Goal: Information Seeking & Learning: Learn about a topic

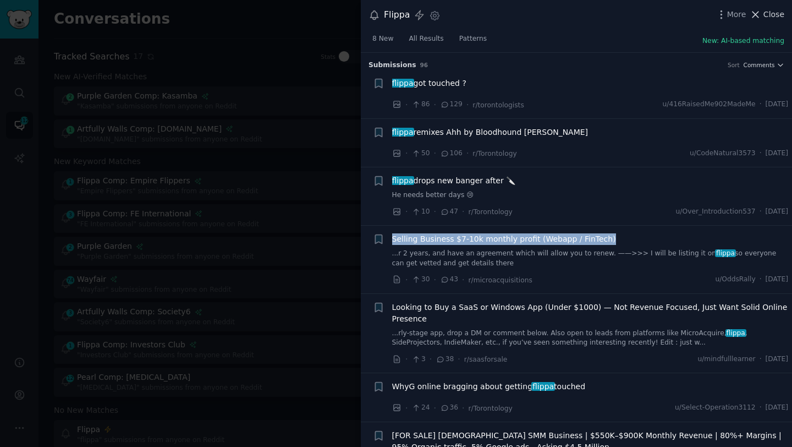
click at [775, 15] on span "Close" at bounding box center [773, 15] width 21 height 12
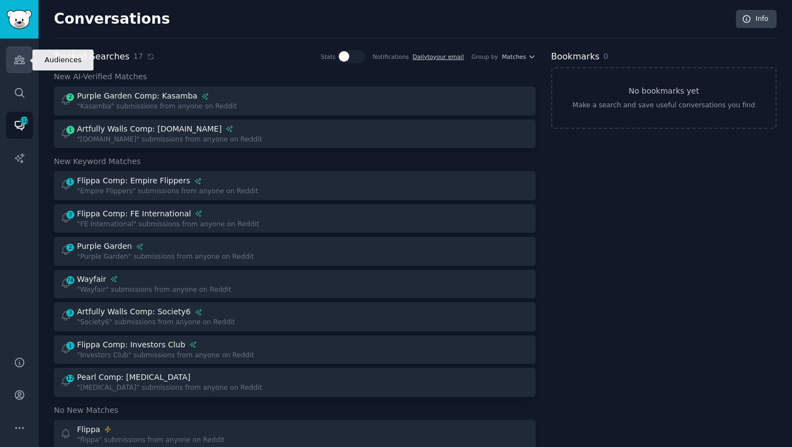
click at [19, 67] on link "Audiences" at bounding box center [19, 59] width 27 height 27
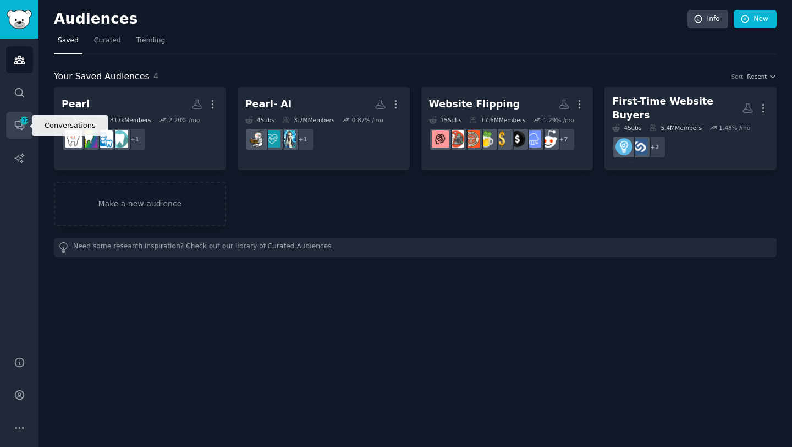
click at [19, 133] on link "Conversations 112" at bounding box center [19, 125] width 27 height 27
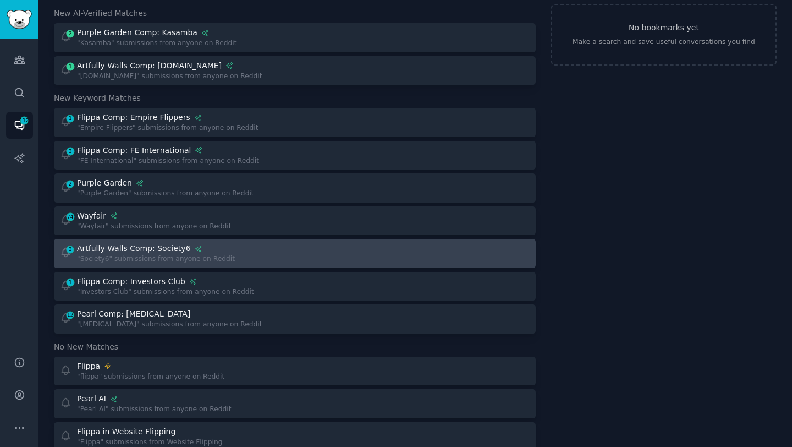
scroll to position [76, 0]
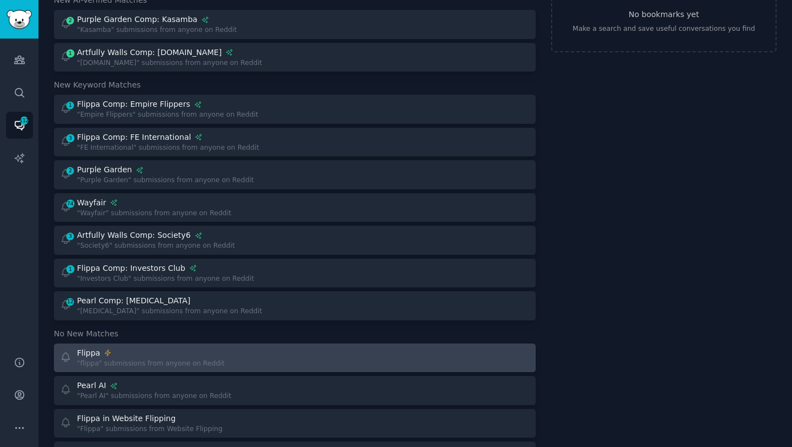
click at [165, 353] on div "Flippa" at bounding box center [150, 353] width 147 height 12
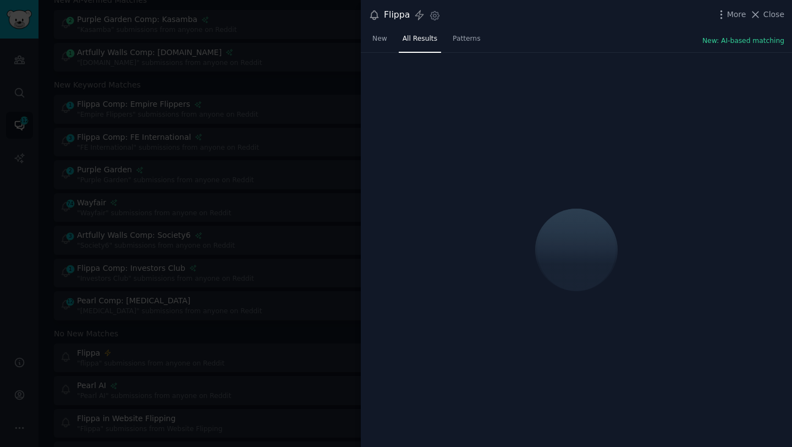
click at [762, 21] on div "More Close" at bounding box center [750, 15] width 69 height 14
click at [776, 12] on span "Close" at bounding box center [773, 15] width 21 height 12
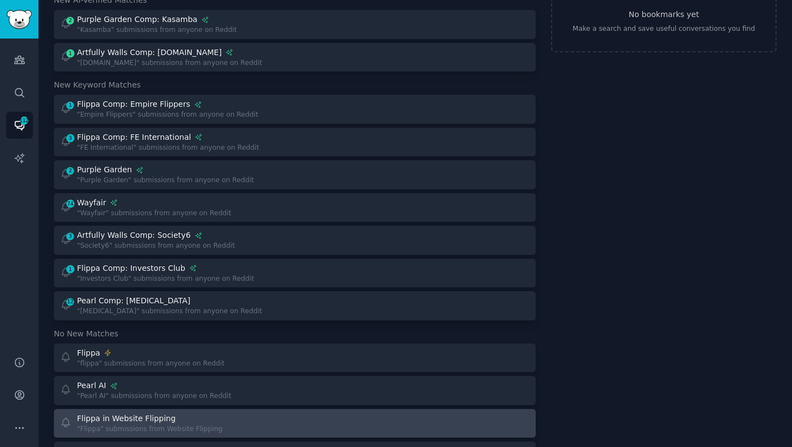
click at [155, 414] on div "Flippa in Website Flipping" at bounding box center [126, 419] width 98 height 12
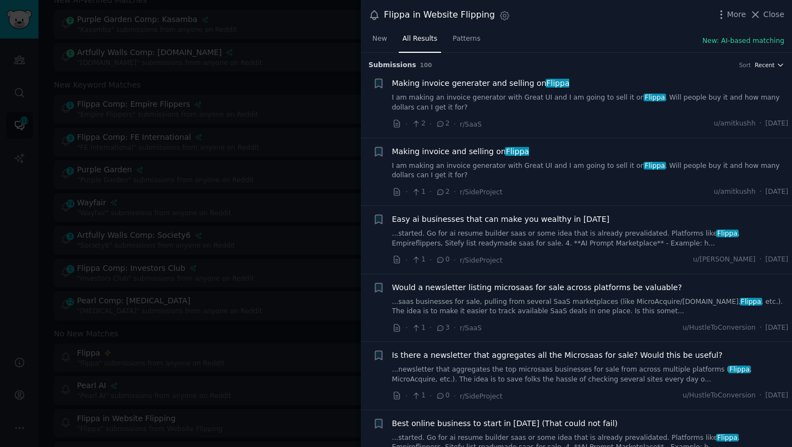
click at [764, 67] on span "Recent" at bounding box center [765, 65] width 20 height 8
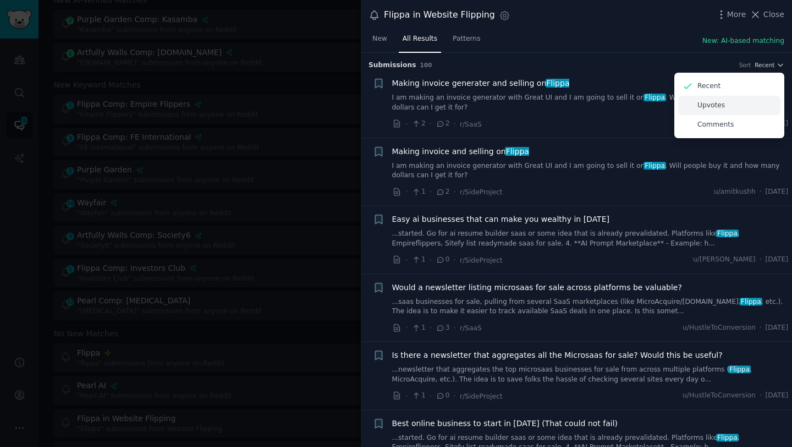
click at [716, 108] on p "Upvotes" at bounding box center [711, 106] width 28 height 10
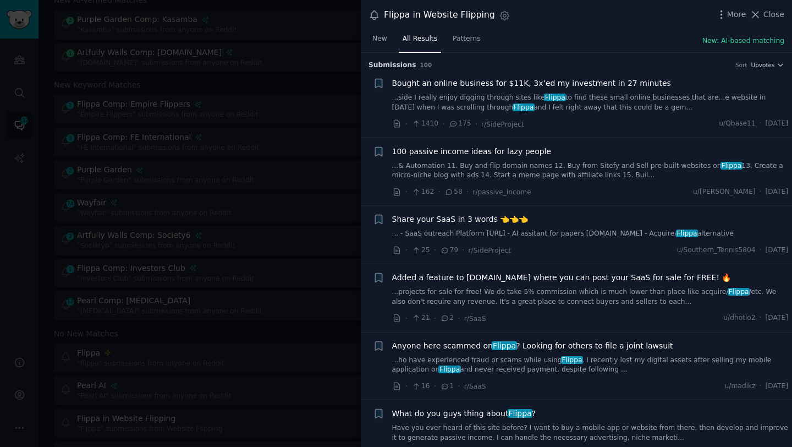
click at [552, 76] on li "+ Bought an online business for $11K, 3x’ed my investment in 27 minutes ...side…" at bounding box center [576, 104] width 431 height 68
click at [554, 95] on span "Flippa" at bounding box center [555, 98] width 22 height 8
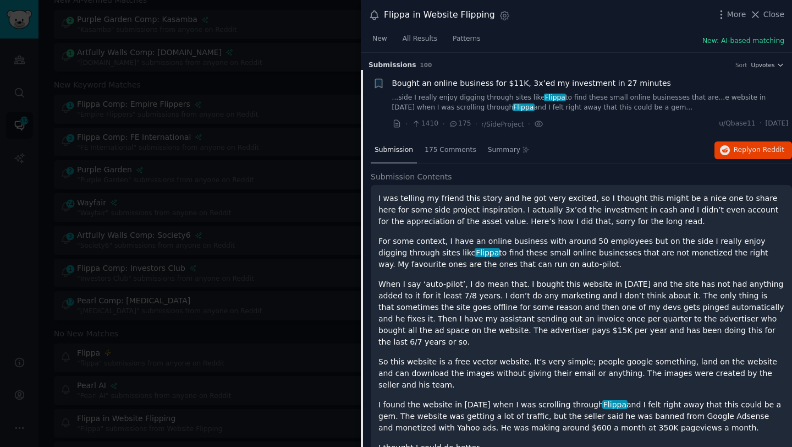
scroll to position [17, 0]
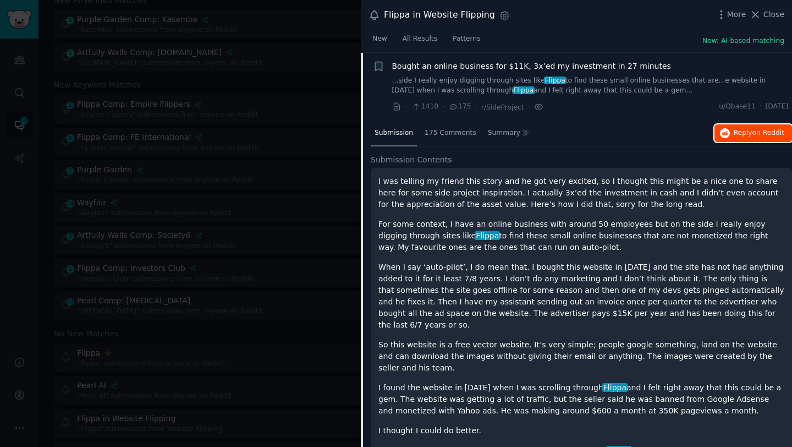
click at [741, 137] on span "Reply on Reddit" at bounding box center [759, 133] width 51 height 10
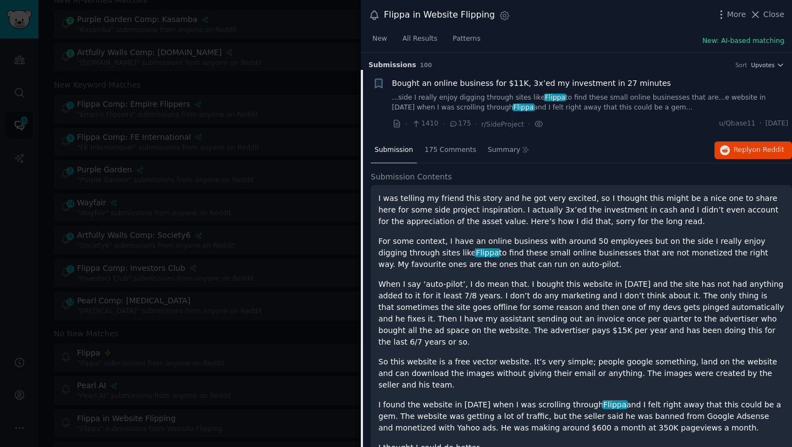
click at [622, 87] on span "Bought an online business for $11K, 3x’ed my investment in 27 minutes" at bounding box center [531, 84] width 279 height 12
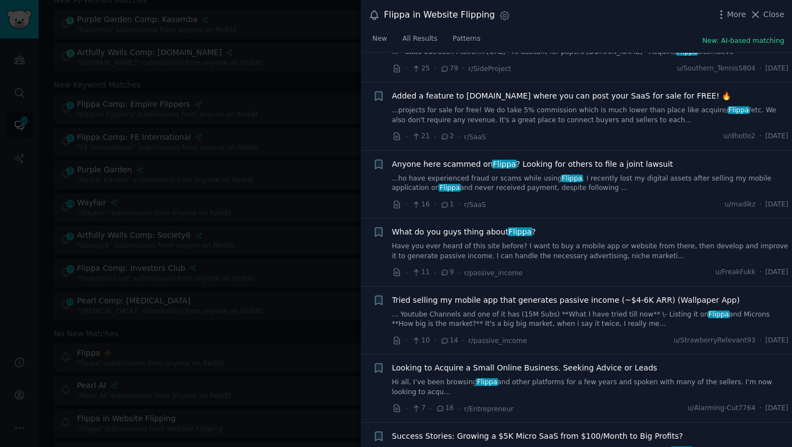
scroll to position [184, 0]
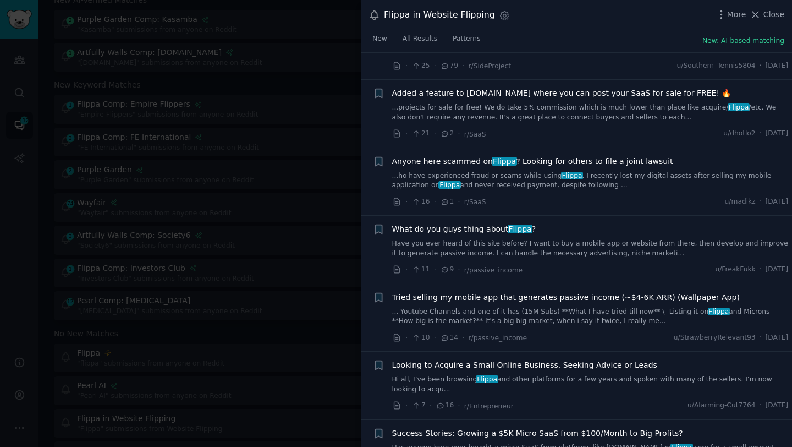
click at [508, 230] on span "Flippa" at bounding box center [520, 228] width 25 height 9
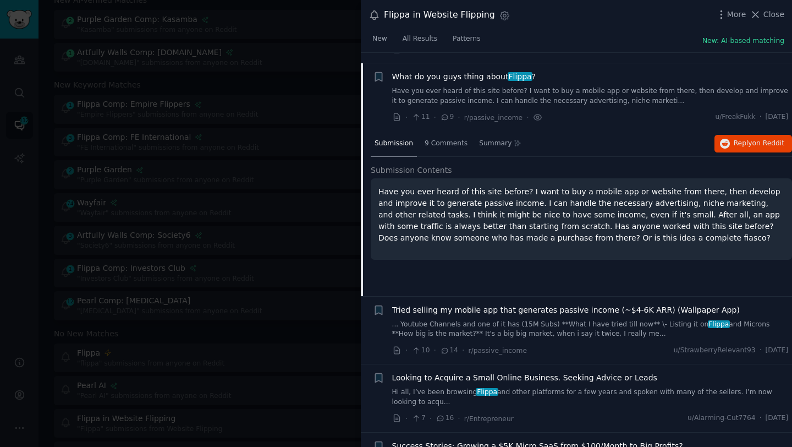
scroll to position [347, 0]
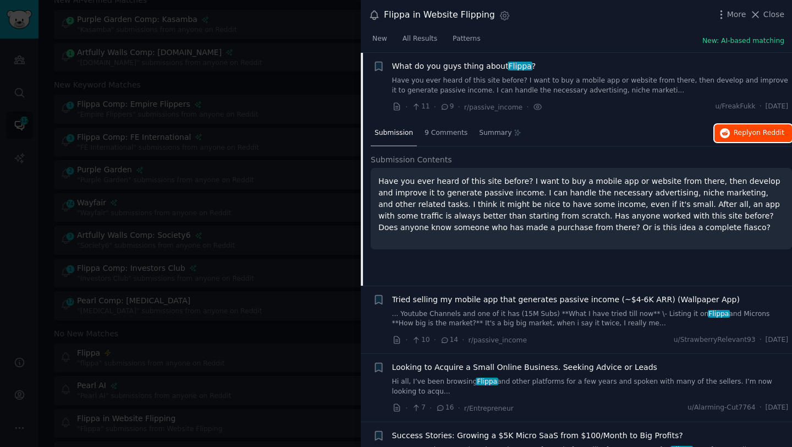
click at [747, 134] on span "Reply on Reddit" at bounding box center [759, 133] width 51 height 10
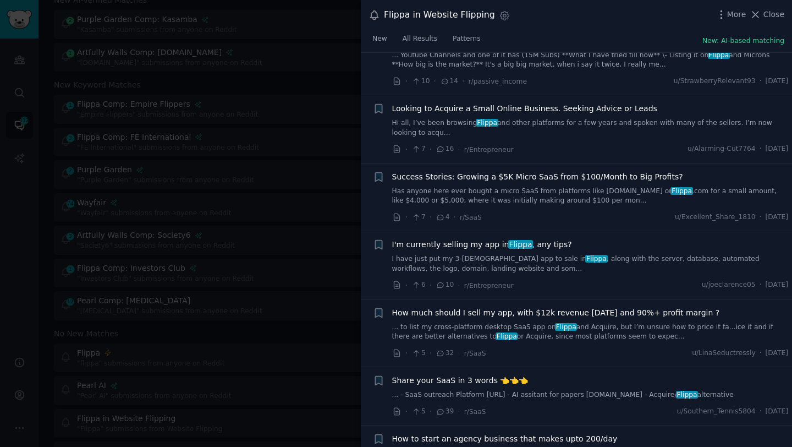
scroll to position [608, 0]
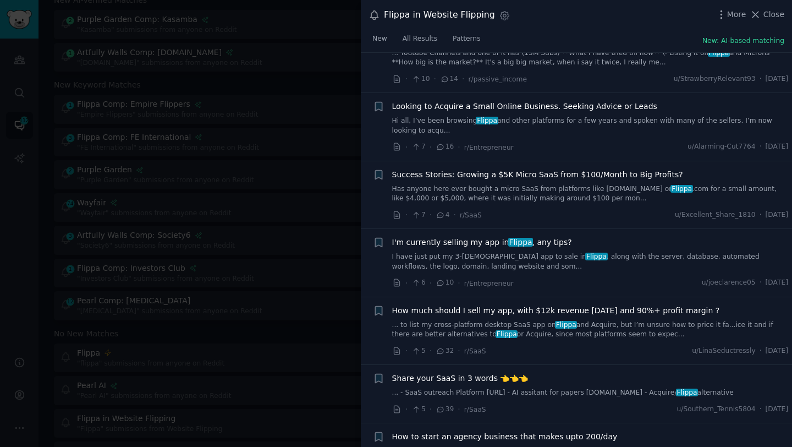
click at [495, 241] on span "I'm currently selling my app in Flippa , any tips?" at bounding box center [482, 243] width 180 height 12
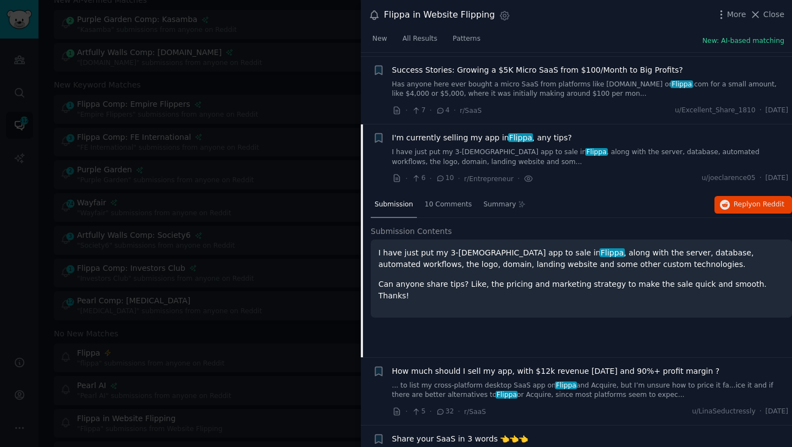
scroll to position [619, 0]
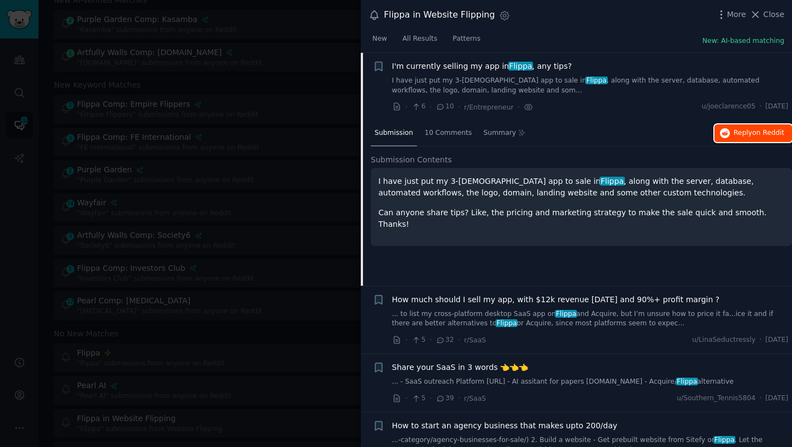
click at [747, 133] on span "Reply on Reddit" at bounding box center [759, 133] width 51 height 10
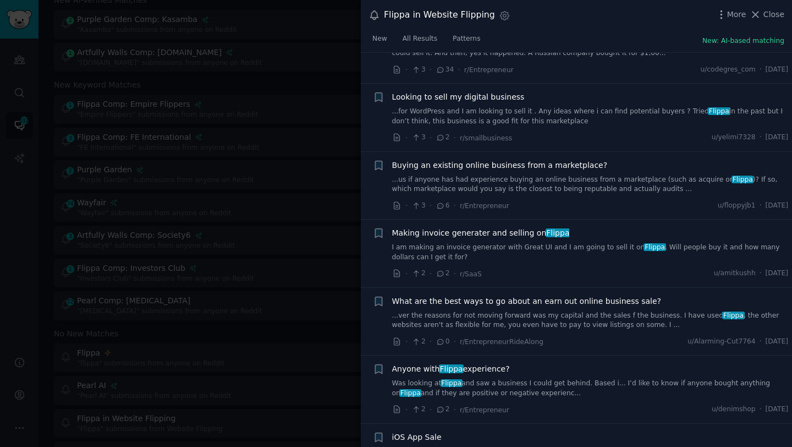
scroll to position [1890, 0]
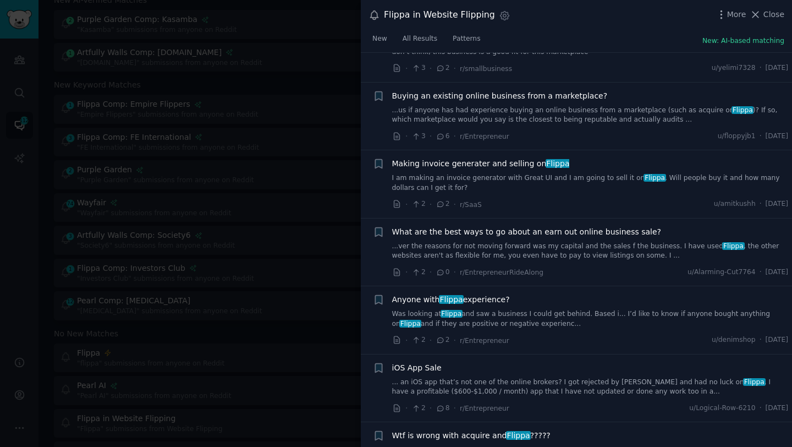
click at [296, 305] on div at bounding box center [396, 223] width 792 height 447
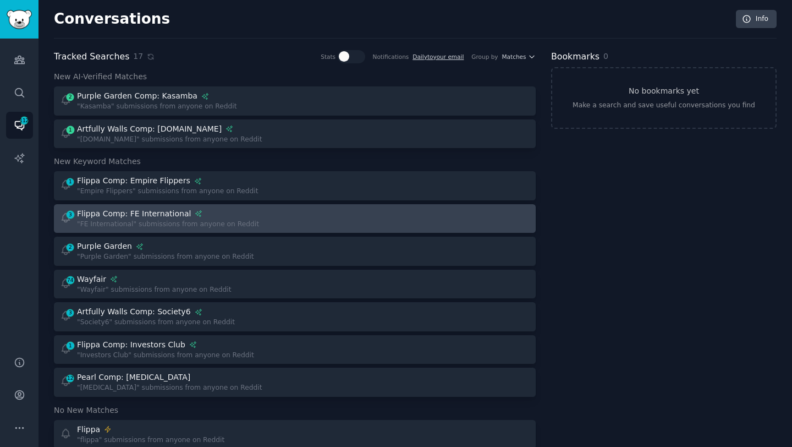
click at [314, 209] on div at bounding box center [417, 218] width 228 height 21
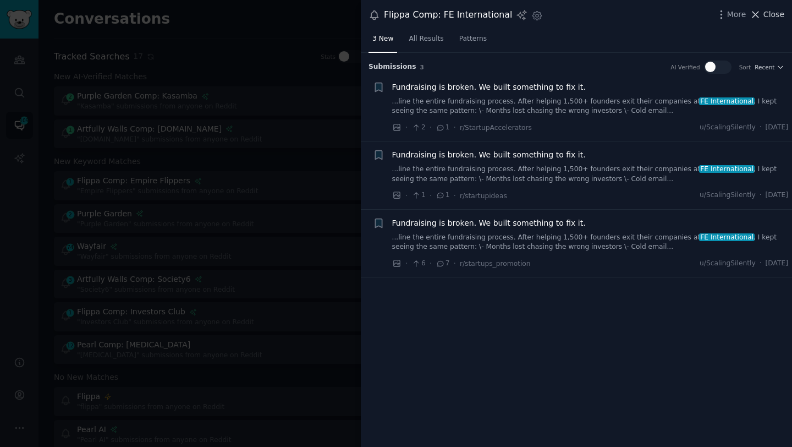
click at [779, 12] on span "Close" at bounding box center [773, 15] width 21 height 12
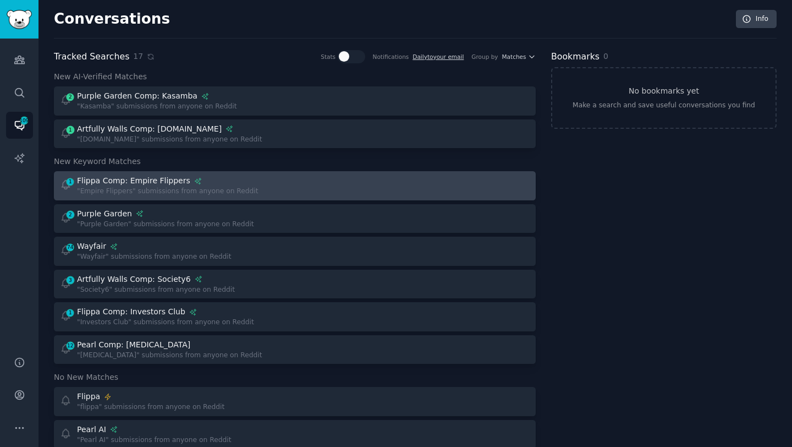
click at [263, 188] on div "1 Flippa Comp: Empire Flippers "Empire Flippers" submissions from anyone on Red…" at bounding box center [174, 185] width 228 height 21
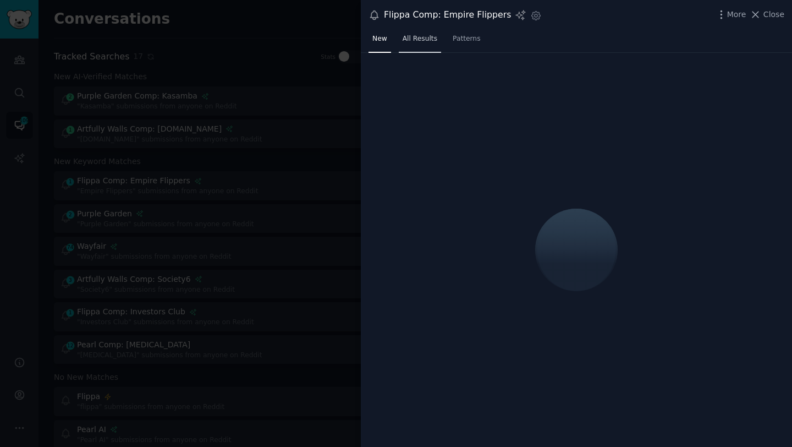
click at [424, 43] on link "All Results" at bounding box center [420, 41] width 42 height 23
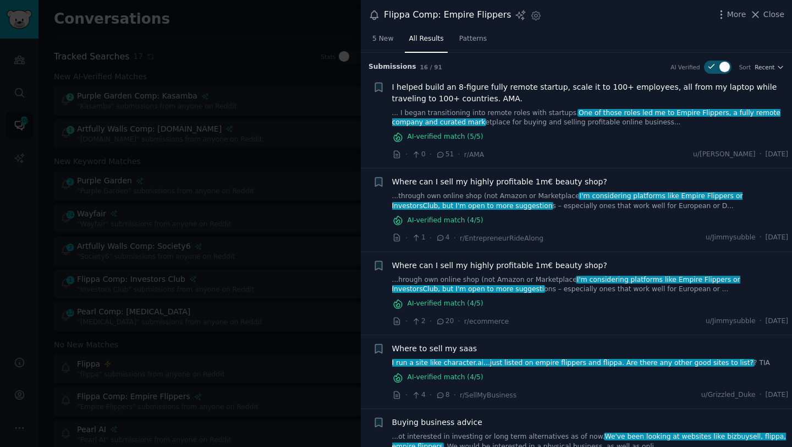
click at [446, 91] on span "I helped build an 8-figure fully remote startup, scale it to 100+ employees, al…" at bounding box center [590, 92] width 397 height 23
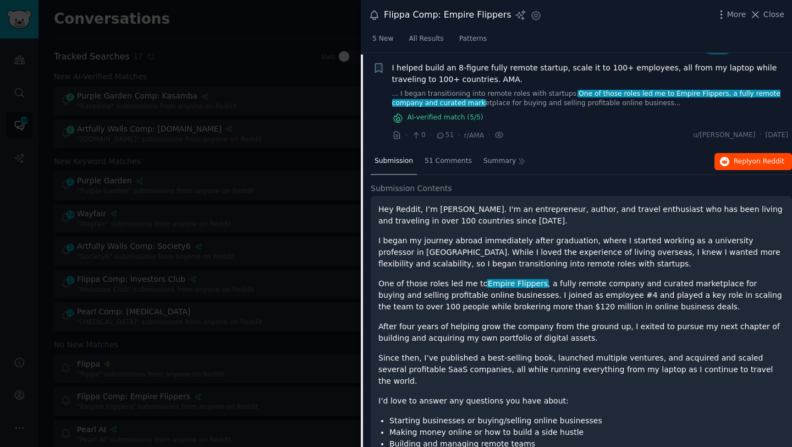
scroll to position [21, 0]
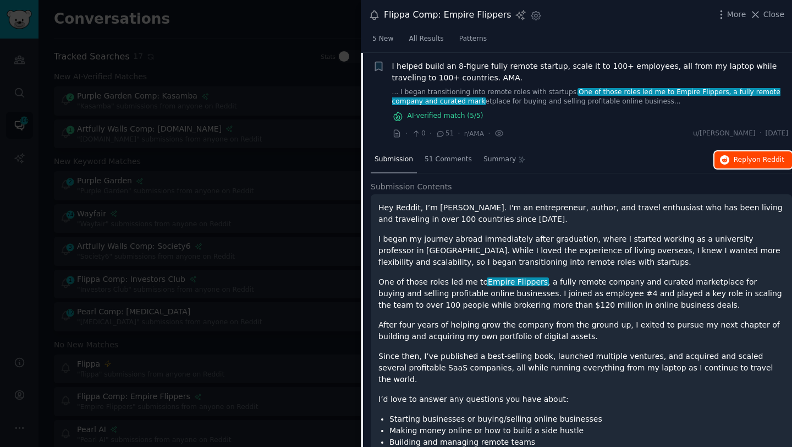
click at [758, 162] on span "on Reddit" at bounding box center [768, 160] width 32 height 8
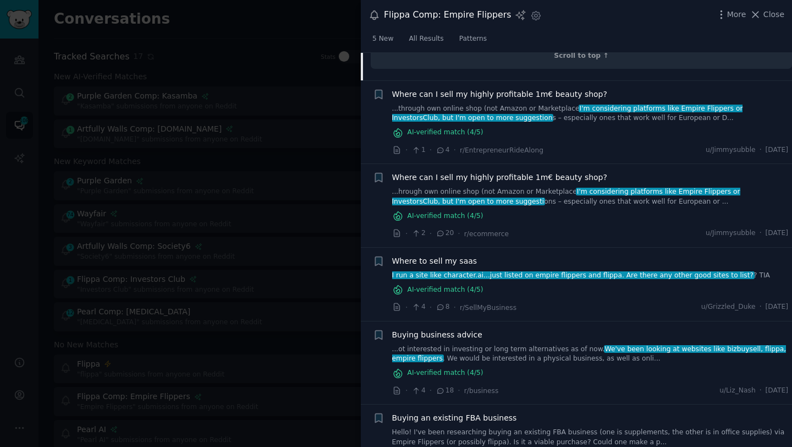
scroll to position [554, 0]
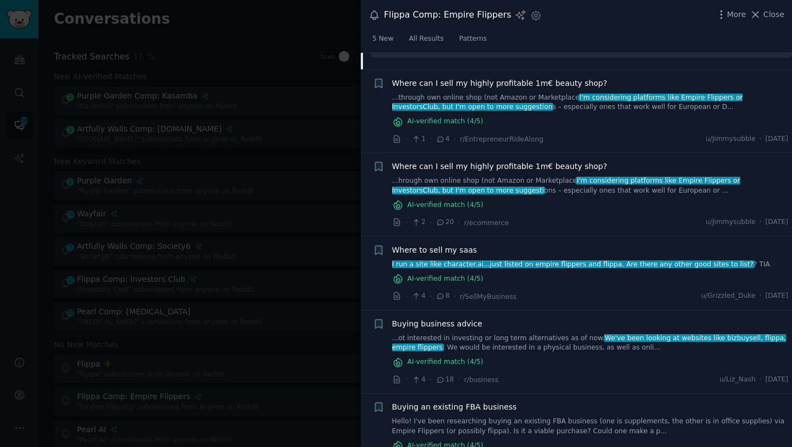
click at [505, 161] on span "Where can I sell my highly profitable 1m€ beauty shop?" at bounding box center [499, 167] width 215 height 12
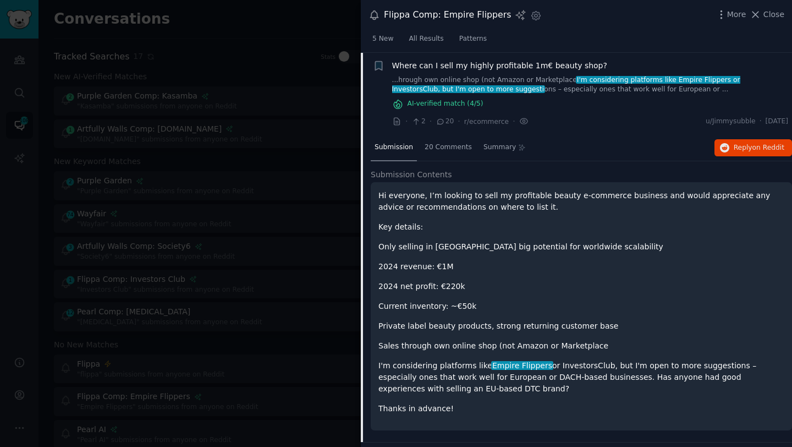
scroll to position [199, 0]
click at [760, 151] on span "on Reddit" at bounding box center [768, 148] width 32 height 8
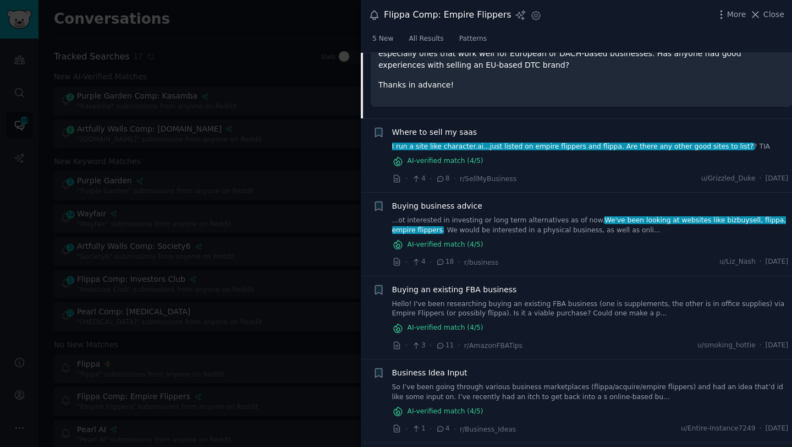
scroll to position [527, 0]
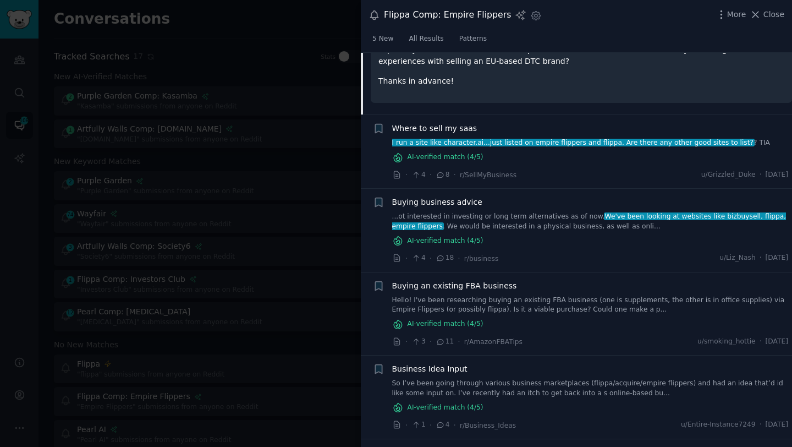
click at [448, 198] on span "Buying business advice" at bounding box center [437, 202] width 90 height 12
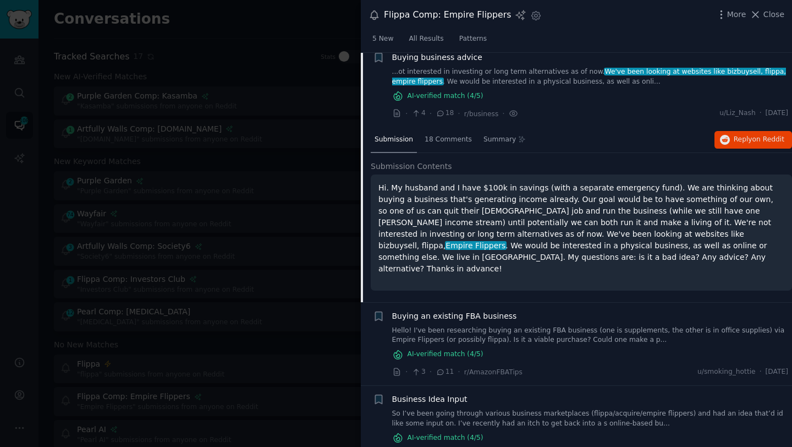
scroll to position [356, 0]
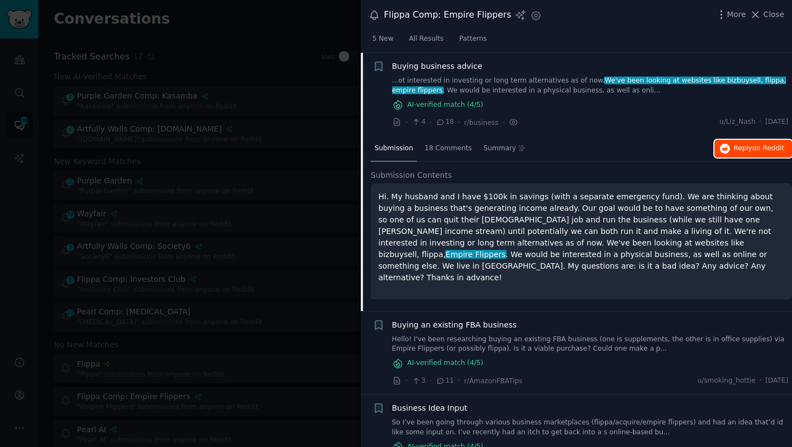
click at [763, 150] on span "on Reddit" at bounding box center [768, 148] width 32 height 8
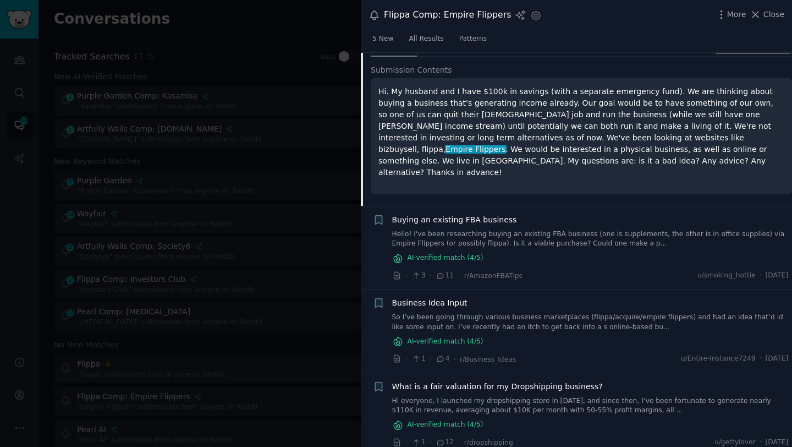
scroll to position [0, 0]
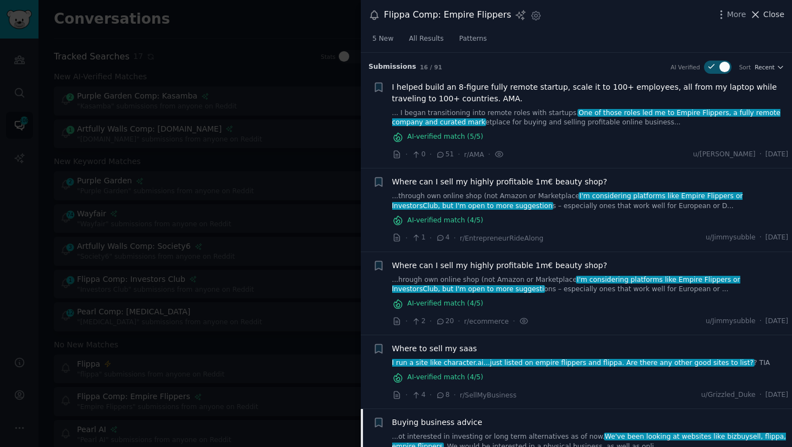
click at [773, 11] on span "Close" at bounding box center [773, 15] width 21 height 12
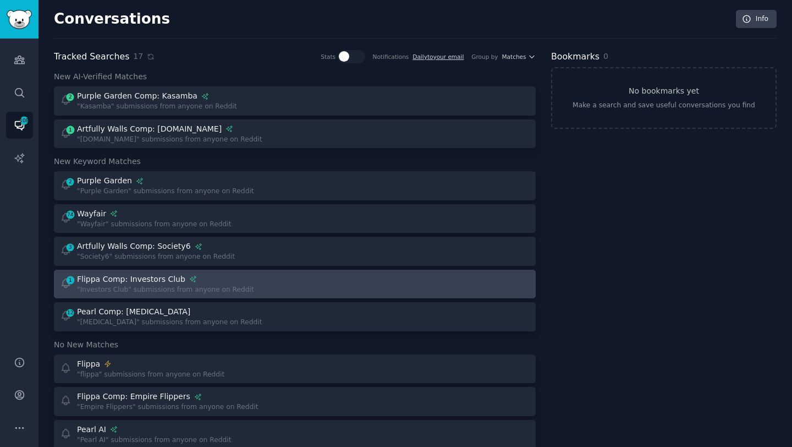
click at [301, 282] on div "1 Flippa Comp: Investors Club "Investors Club" submissions from anyone on Reddit" at bounding box center [295, 283] width 474 height 21
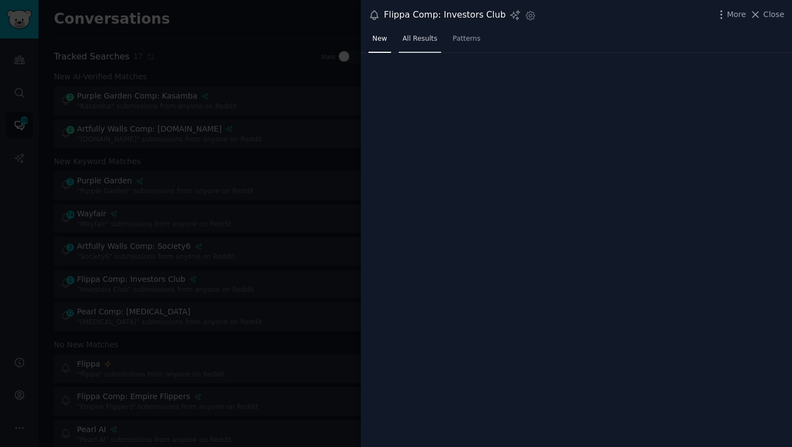
click at [420, 37] on span "All Results" at bounding box center [420, 39] width 35 height 10
